Goal: Information Seeking & Learning: Check status

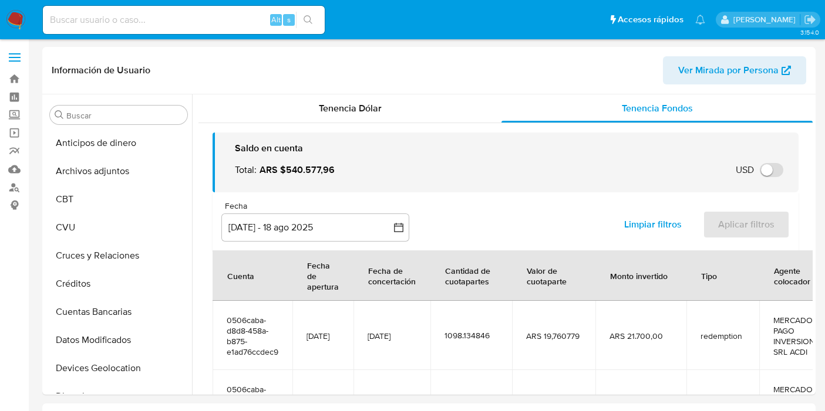
select select "10"
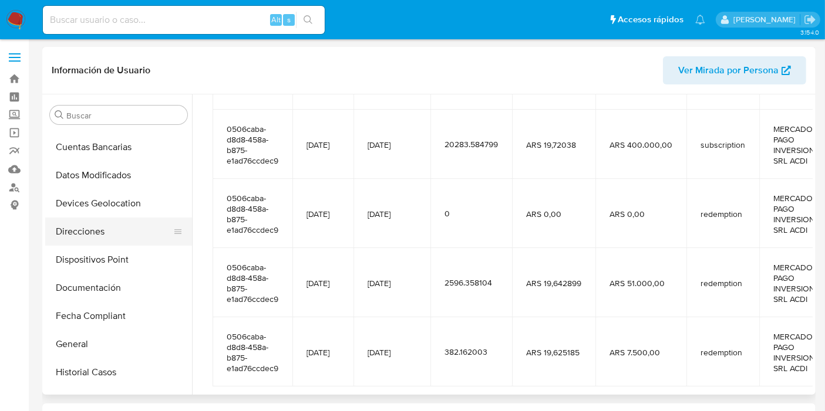
scroll to position [195, 0]
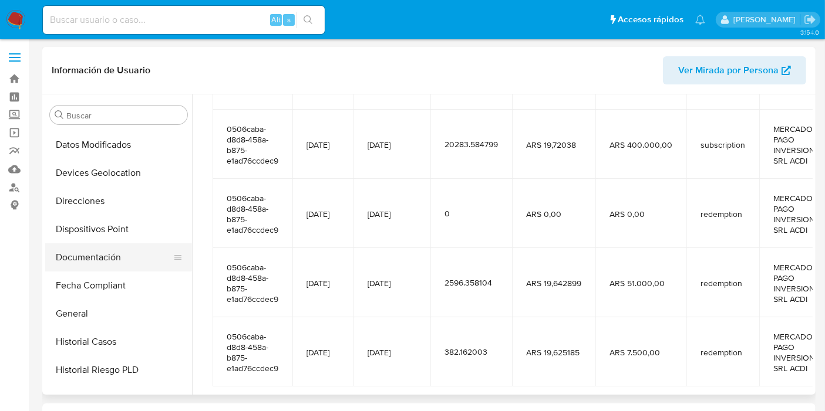
click at [73, 264] on button "Documentación" at bounding box center [113, 258] width 137 height 28
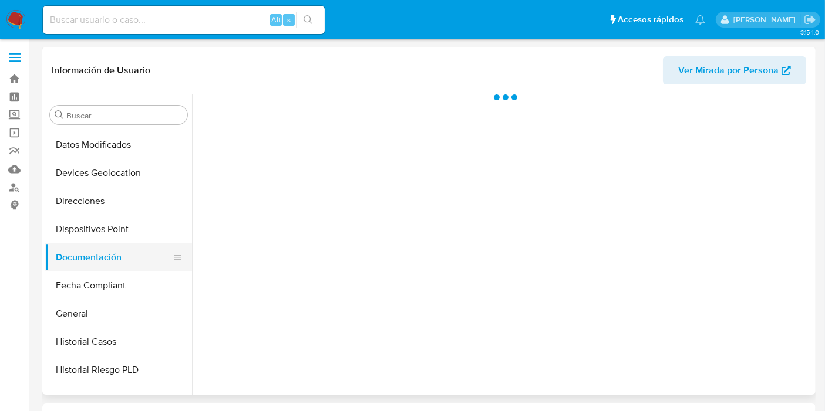
scroll to position [0, 0]
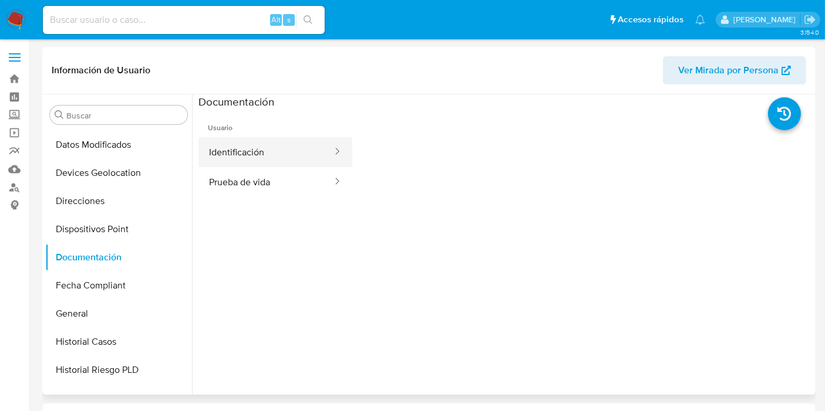
click at [236, 149] on button "Identificación" at bounding box center [265, 152] width 135 height 30
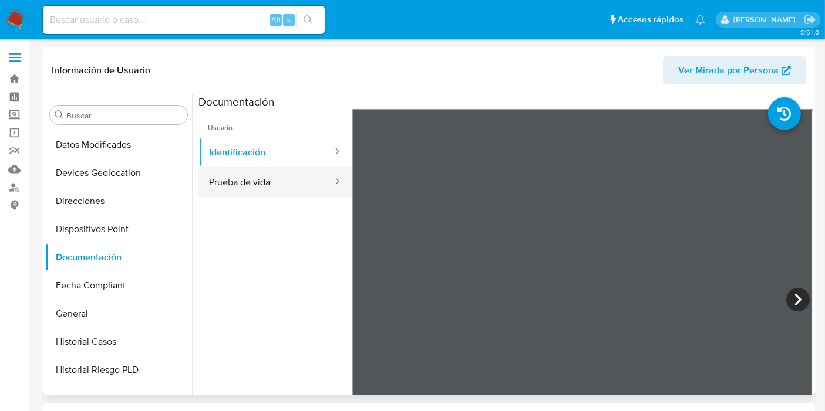
click at [285, 184] on button "Prueba de vida" at bounding box center [265, 182] width 135 height 30
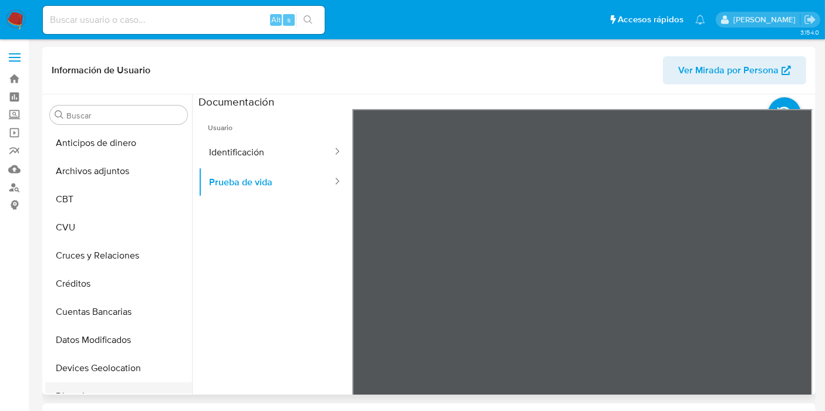
click at [100, 201] on button "CBT" at bounding box center [118, 199] width 147 height 28
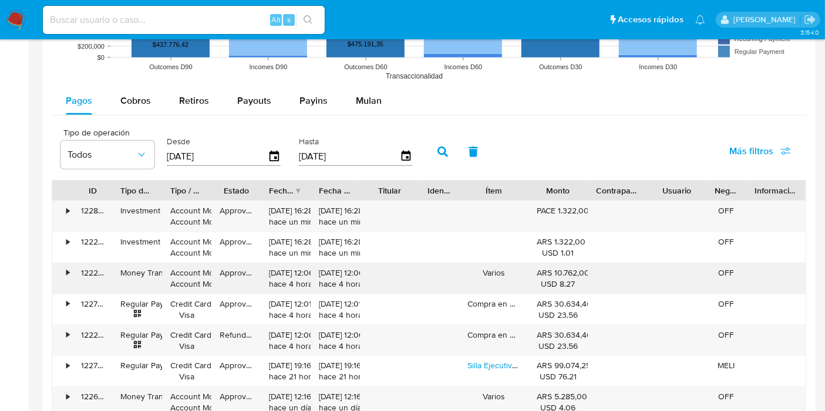
scroll to position [969, 0]
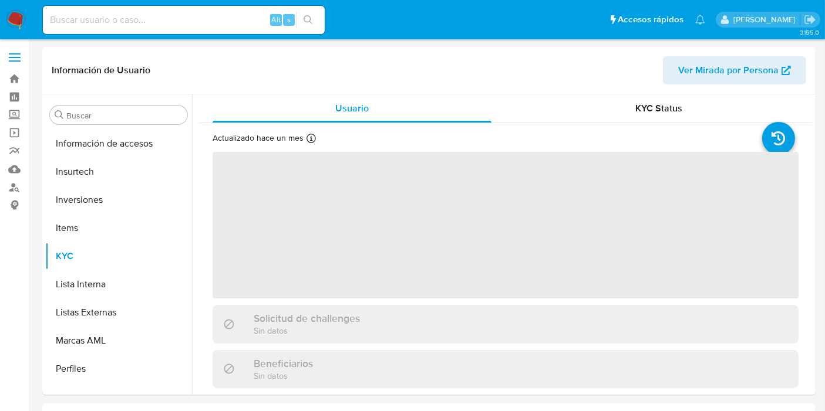
scroll to position [552, 0]
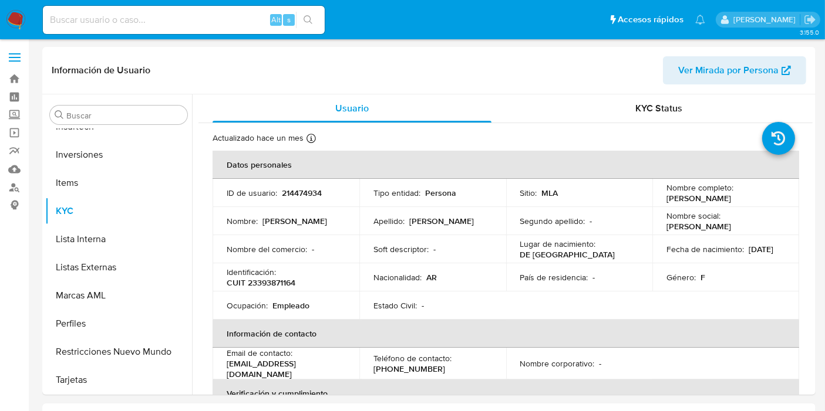
select select "10"
drag, startPoint x: 448, startPoint y: 66, endPoint x: 454, endPoint y: 82, distance: 16.9
click at [449, 66] on header "Información de Usuario Ver Mirada por Persona" at bounding box center [429, 70] width 754 height 28
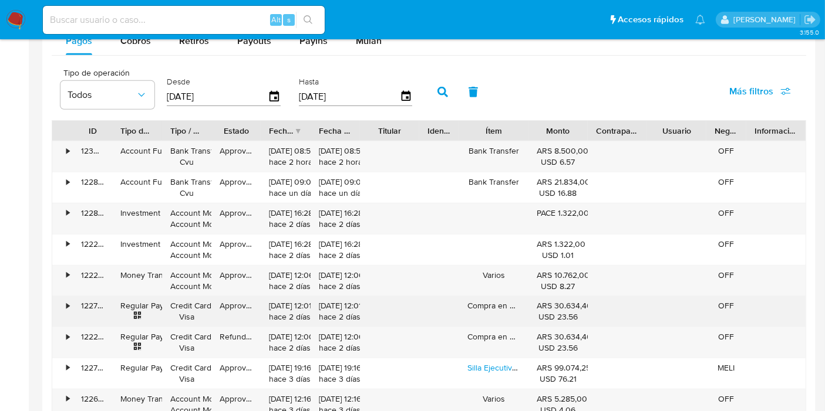
scroll to position [1108, 0]
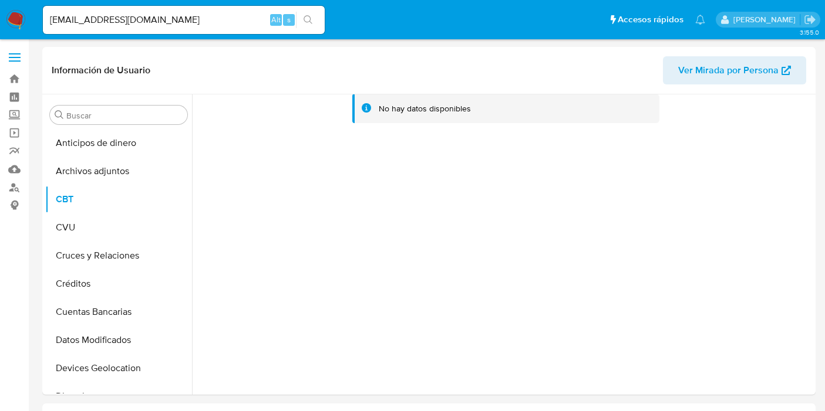
select select "10"
